Goal: Task Accomplishment & Management: Manage account settings

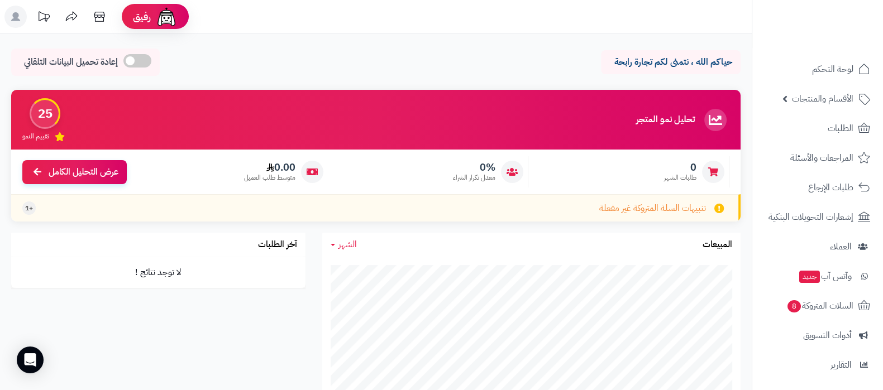
scroll to position [120, 0]
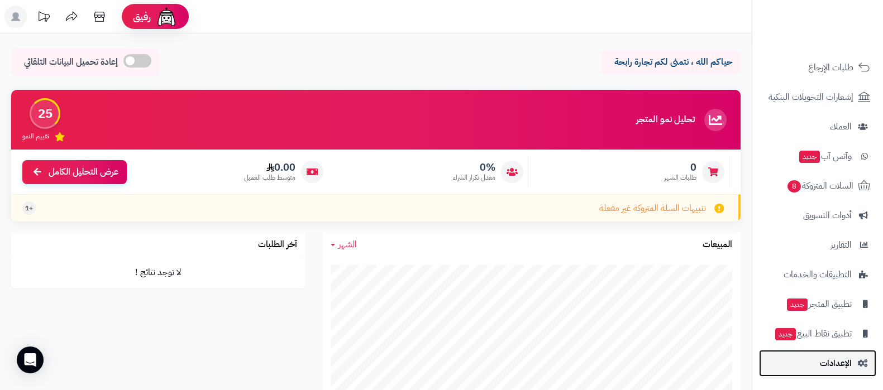
click at [829, 366] on span "الإعدادات" at bounding box center [836, 364] width 32 height 16
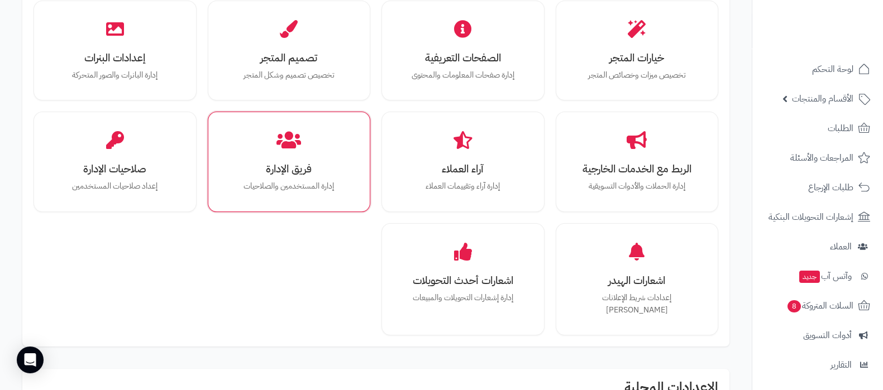
scroll to position [279, 0]
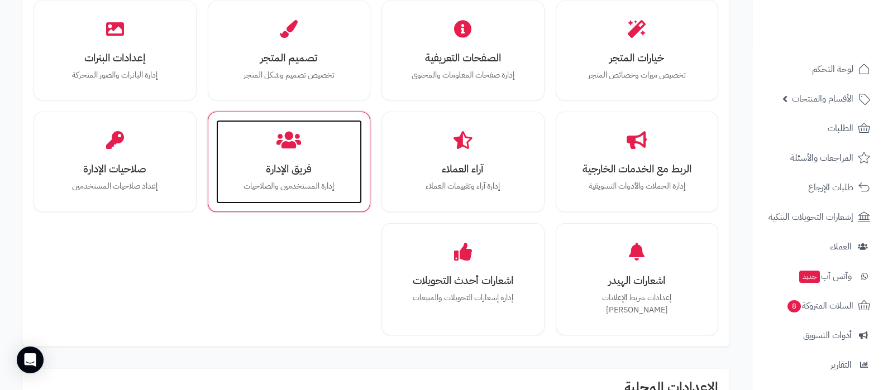
click at [300, 190] on p "إدارة المستخدمين والصلاحيات" at bounding box center [289, 186] width 124 height 12
